Goal: Task Accomplishment & Management: Use online tool/utility

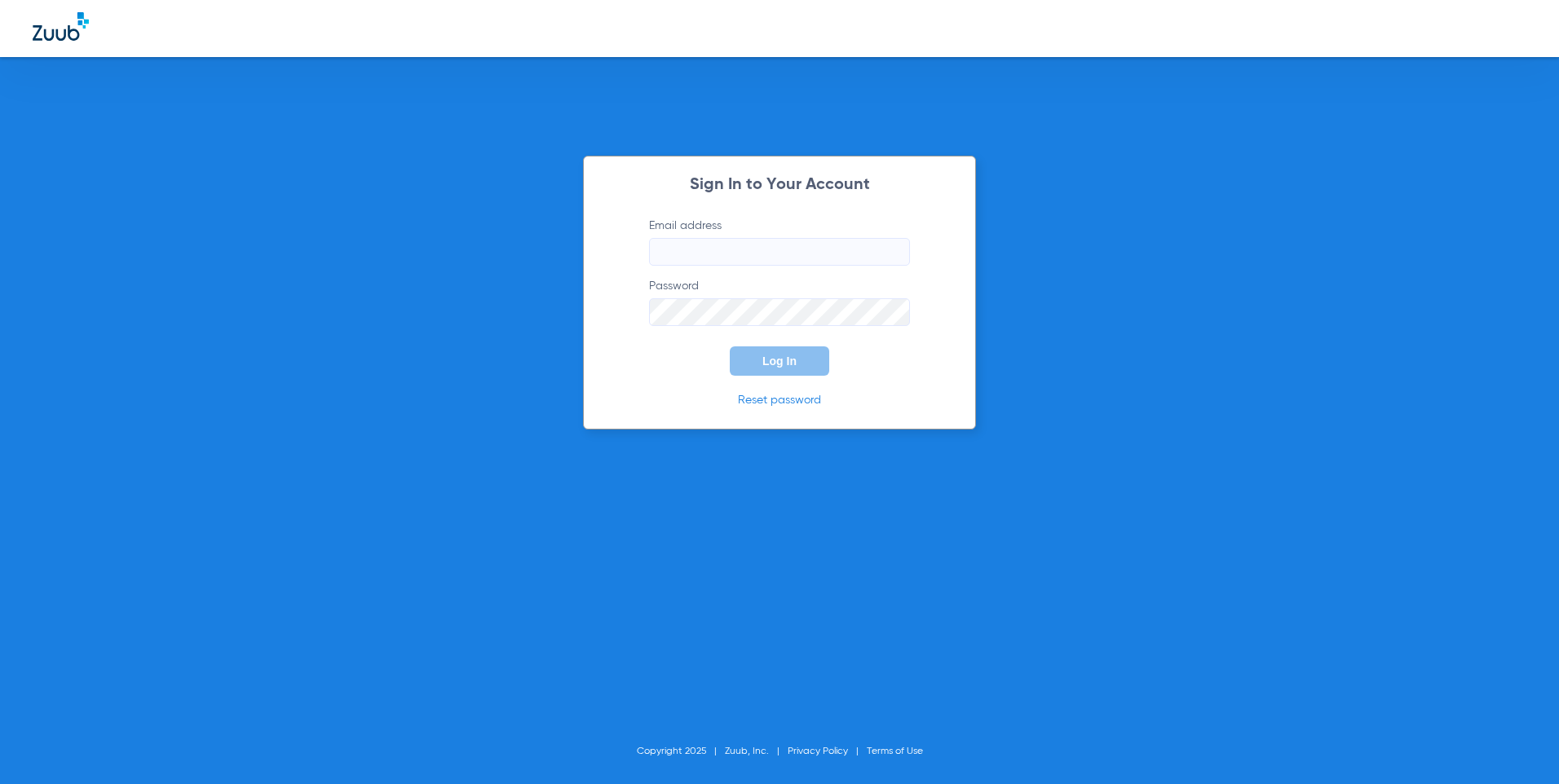
type input "[EMAIL_ADDRESS][DOMAIN_NAME]"
click at [781, 356] on span "Log In" at bounding box center [780, 361] width 34 height 13
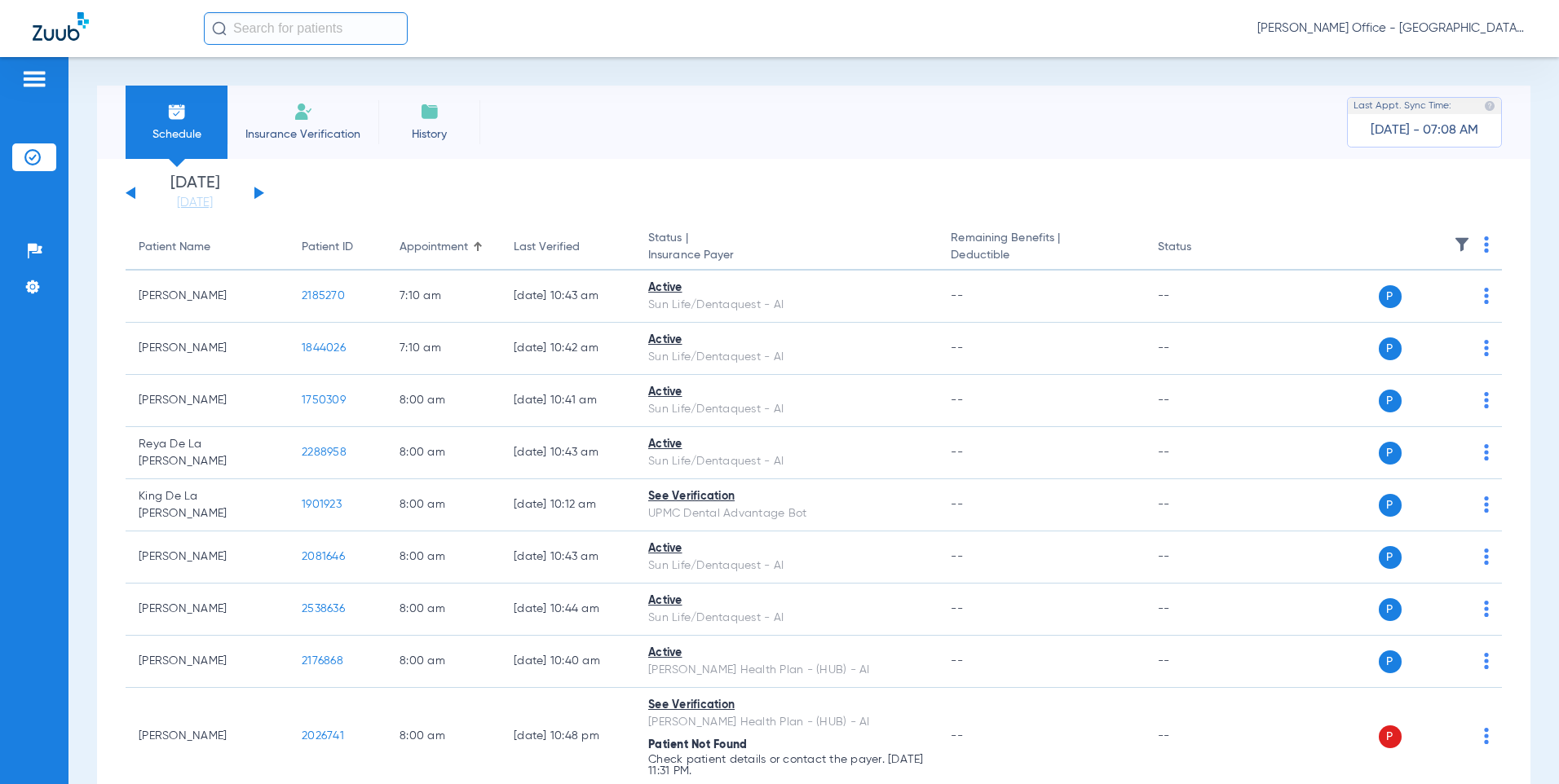
click at [259, 187] on div "[DATE] [DATE] [DATE] [DATE] [DATE] [DATE] [DATE] [DATE] [DATE] [DATE] [DATE] [D…" at bounding box center [195, 193] width 138 height 36
click at [260, 191] on button at bounding box center [259, 193] width 9 height 12
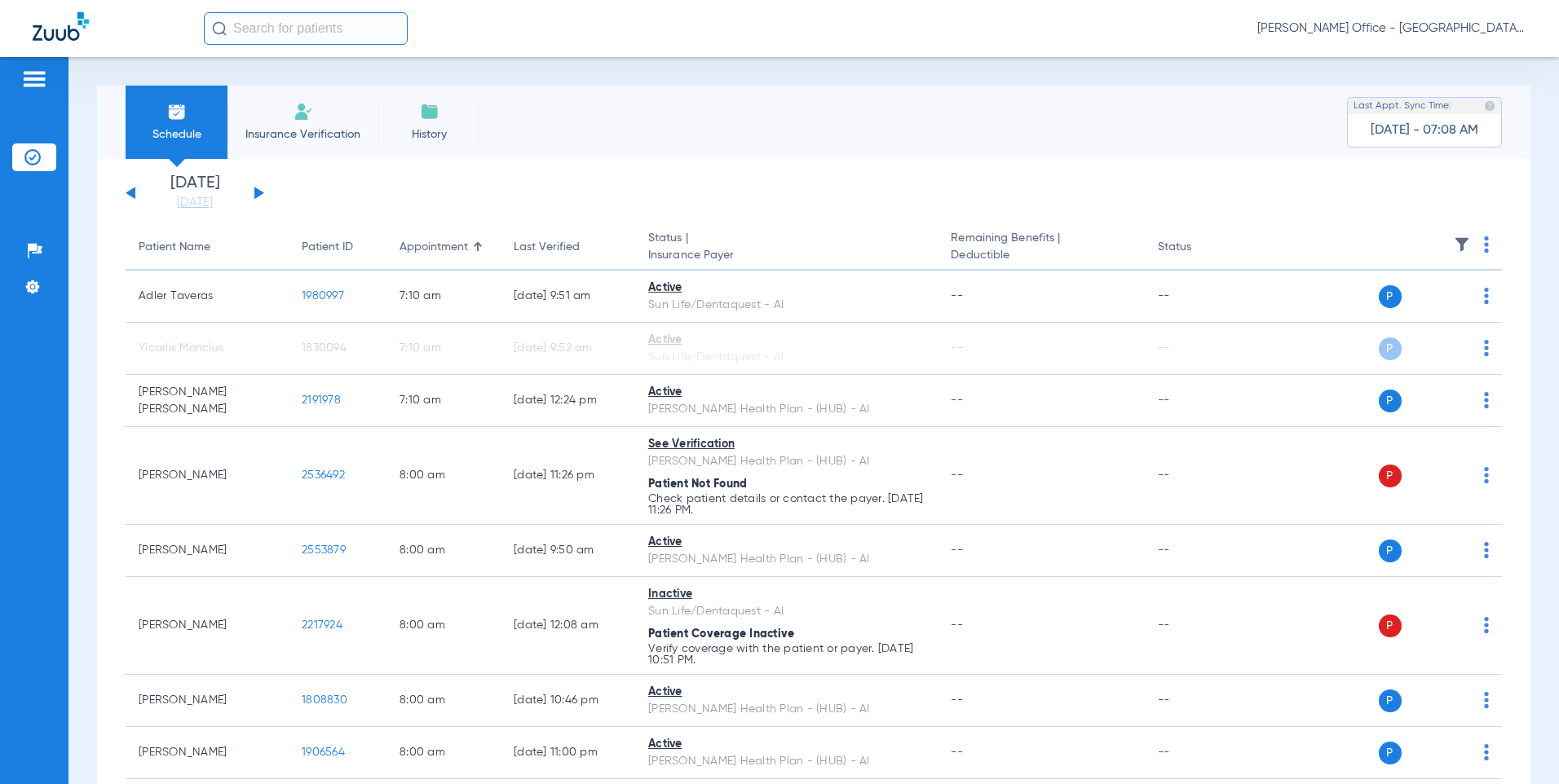
click at [1484, 242] on img at bounding box center [1486, 243] width 5 height 16
click at [1425, 302] on button "Verify All" at bounding box center [1413, 308] width 124 height 33
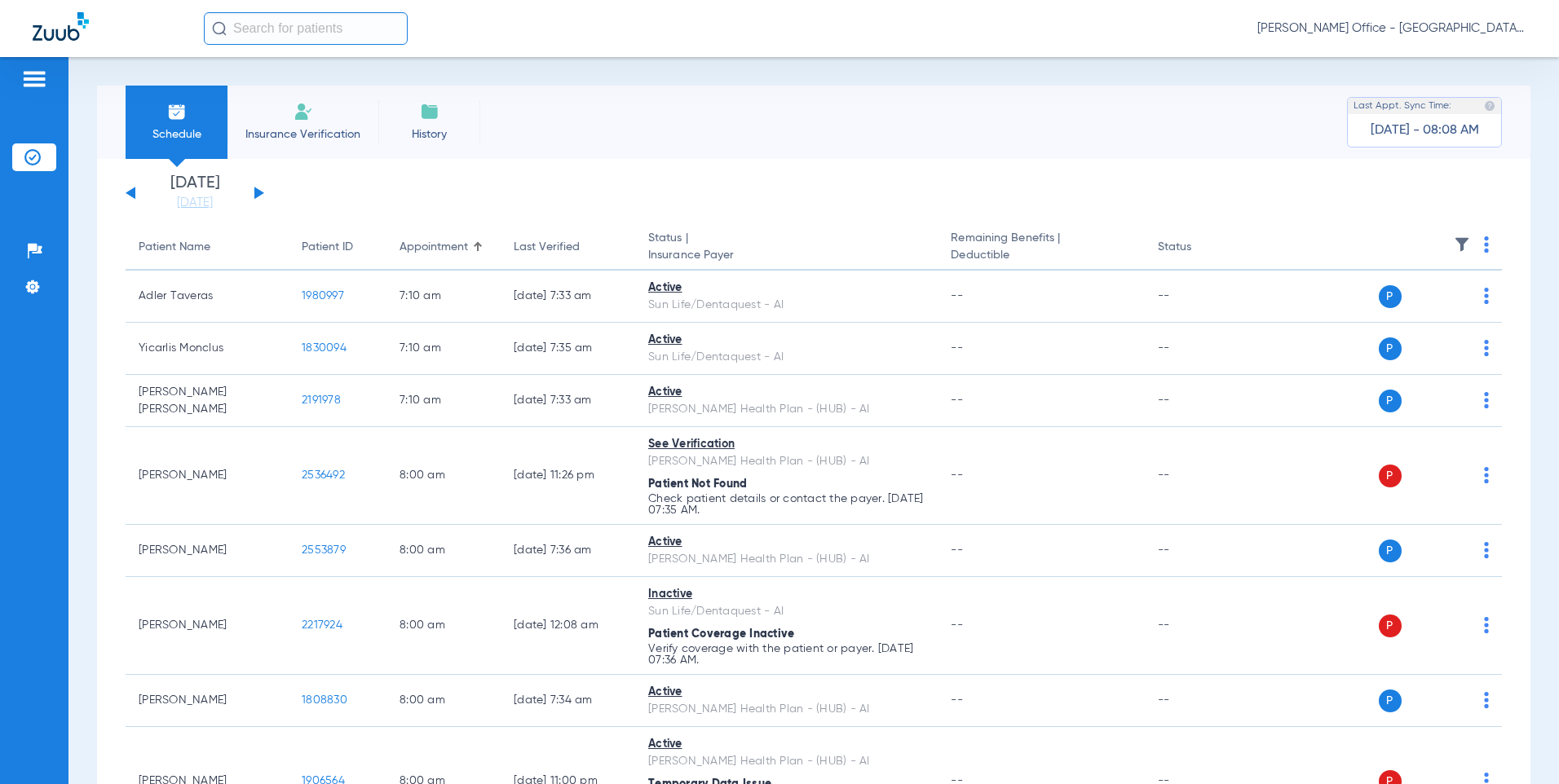
drag, startPoint x: 1167, startPoint y: 38, endPoint x: 1173, endPoint y: 2, distance: 36.5
click at [1167, 38] on div "[PERSON_NAME] Office - [GEOGRAPHIC_DATA]" at bounding box center [865, 28] width 1322 height 33
